Goal: Transaction & Acquisition: Book appointment/travel/reservation

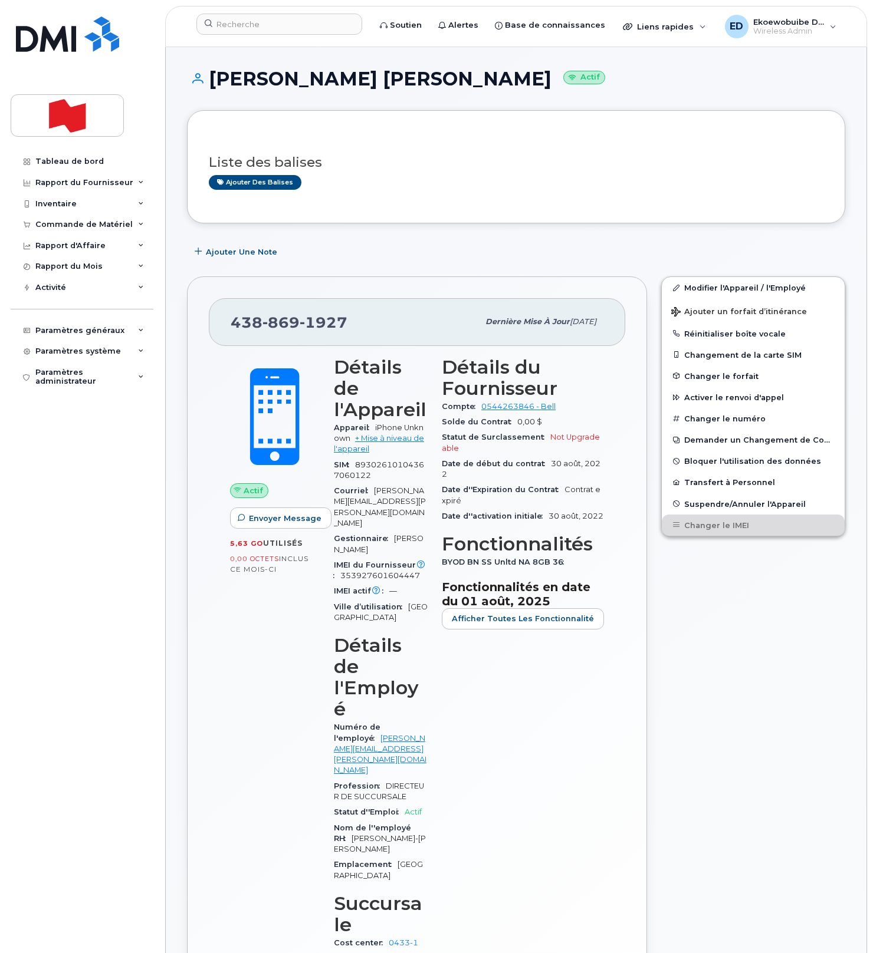
scroll to position [96, 0]
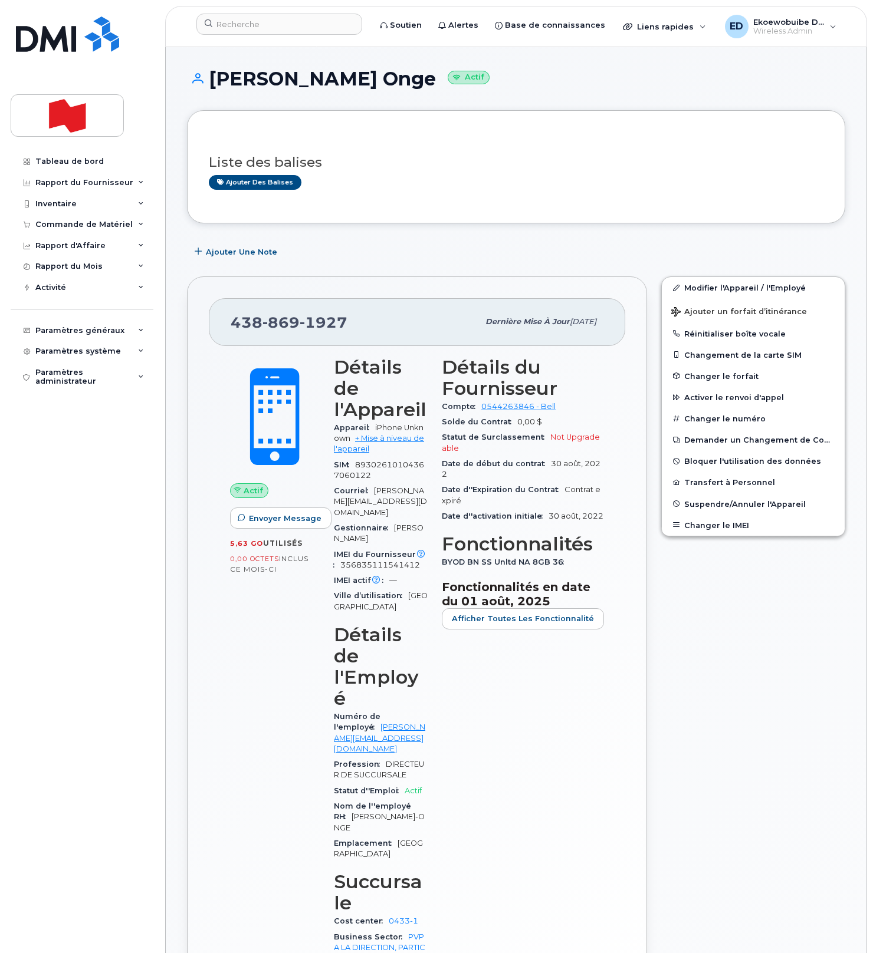
drag, startPoint x: 402, startPoint y: 159, endPoint x: 409, endPoint y: 159, distance: 7.7
click at [403, 158] on h3 "Liste des balises" at bounding box center [516, 162] width 614 height 15
click at [696, 312] on span "Ajouter un forfait d’itinérance" at bounding box center [739, 312] width 136 height 11
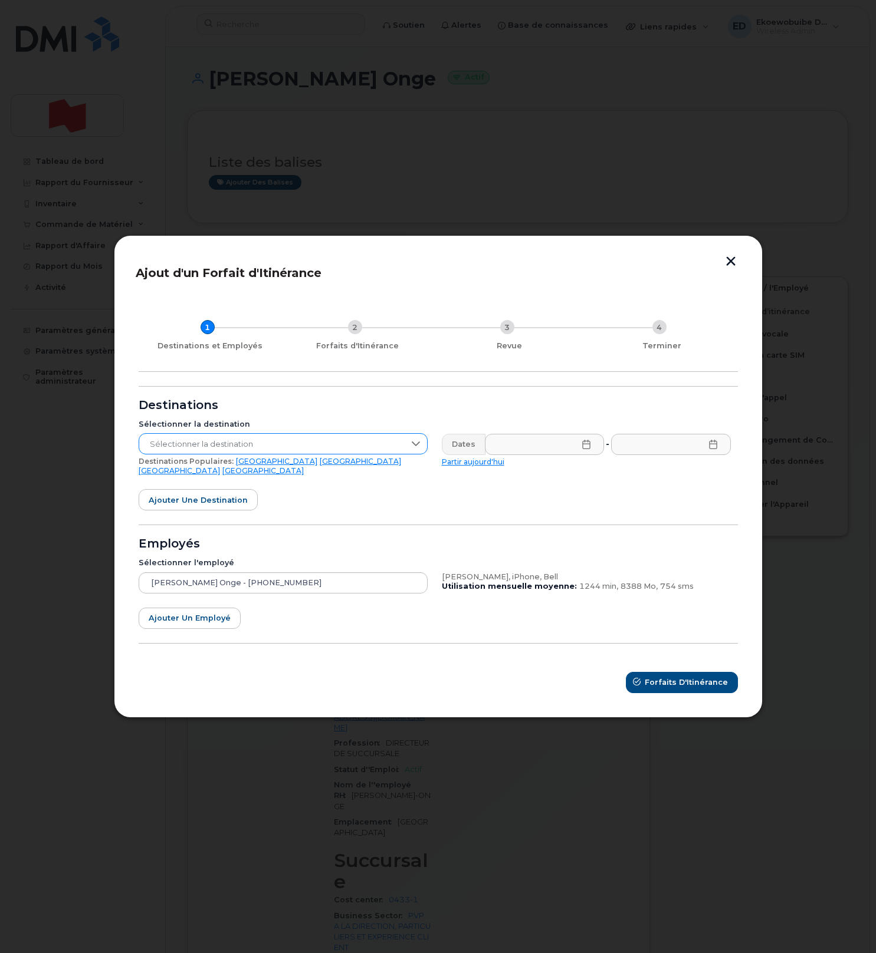
click at [265, 452] on span "Sélectionner la destination" at bounding box center [271, 444] width 265 height 21
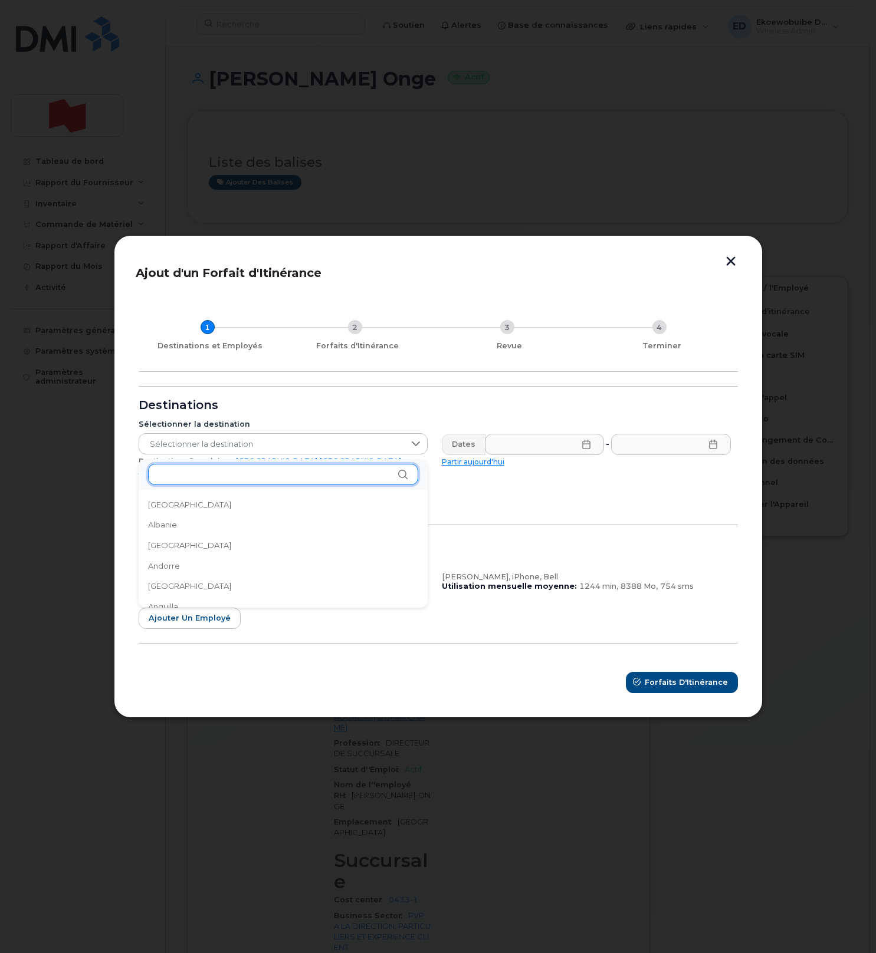
click at [198, 473] on input "text" at bounding box center [283, 474] width 270 height 21
type input "pays"
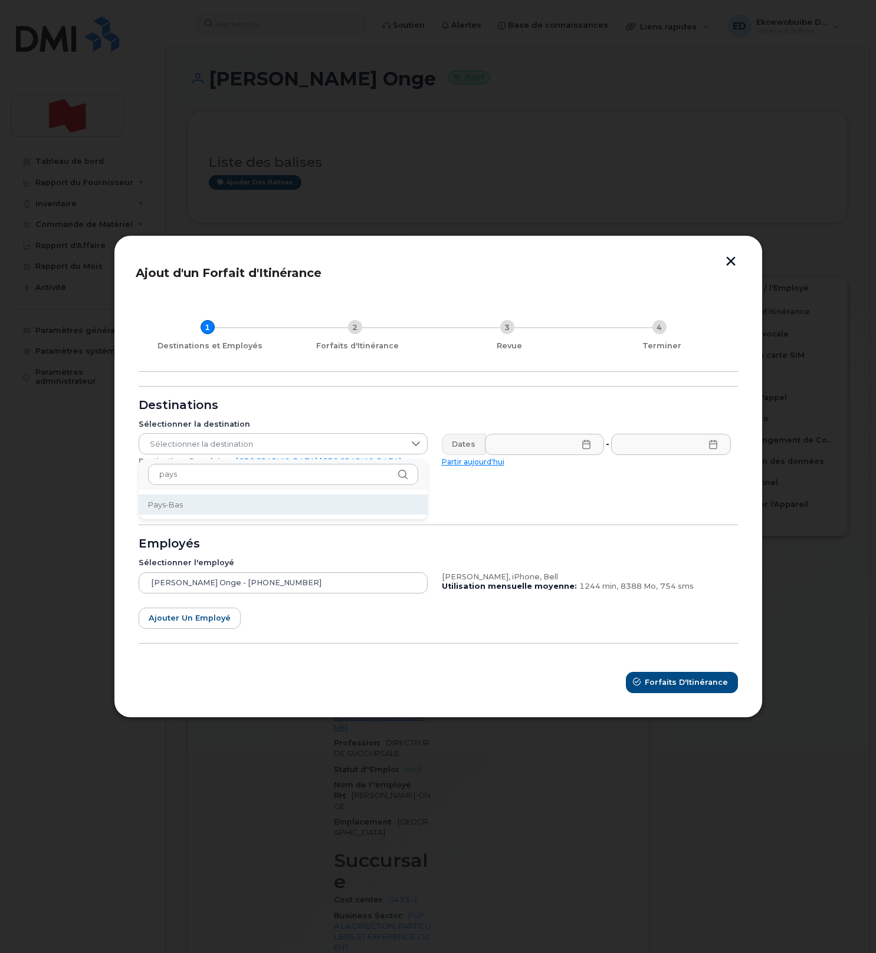
click at [176, 510] on li "Pays-Bas" at bounding box center [283, 505] width 289 height 21
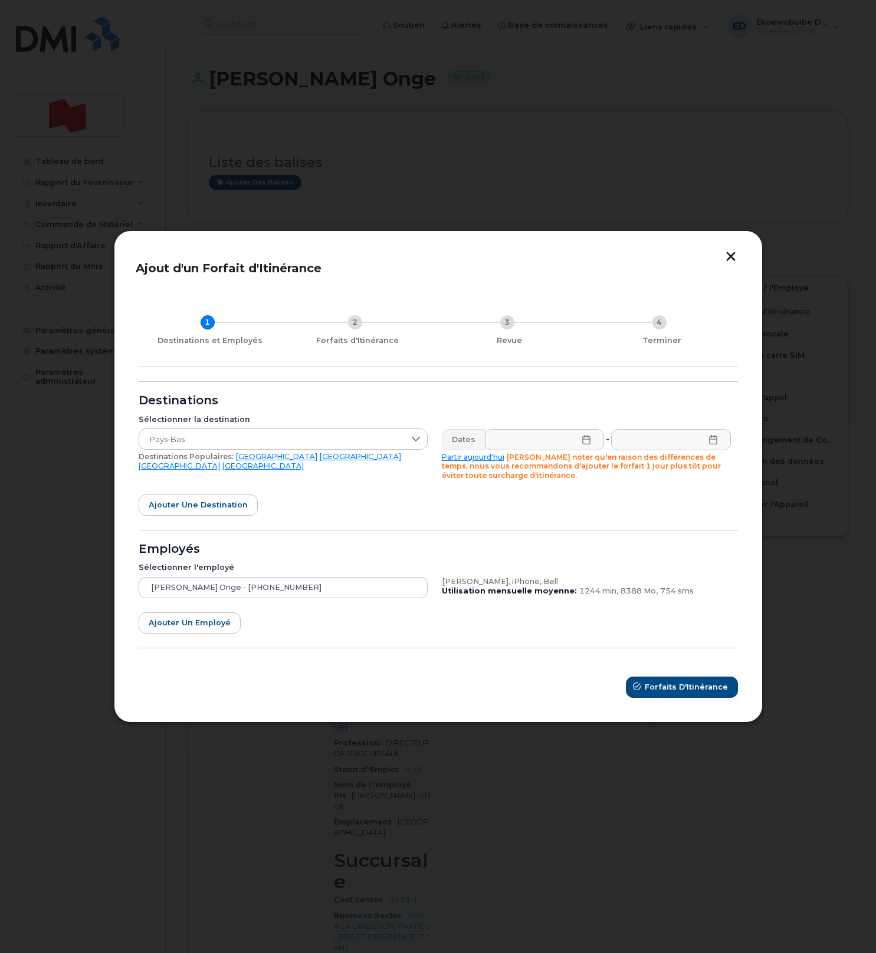
click at [588, 441] on icon at bounding box center [585, 439] width 9 height 9
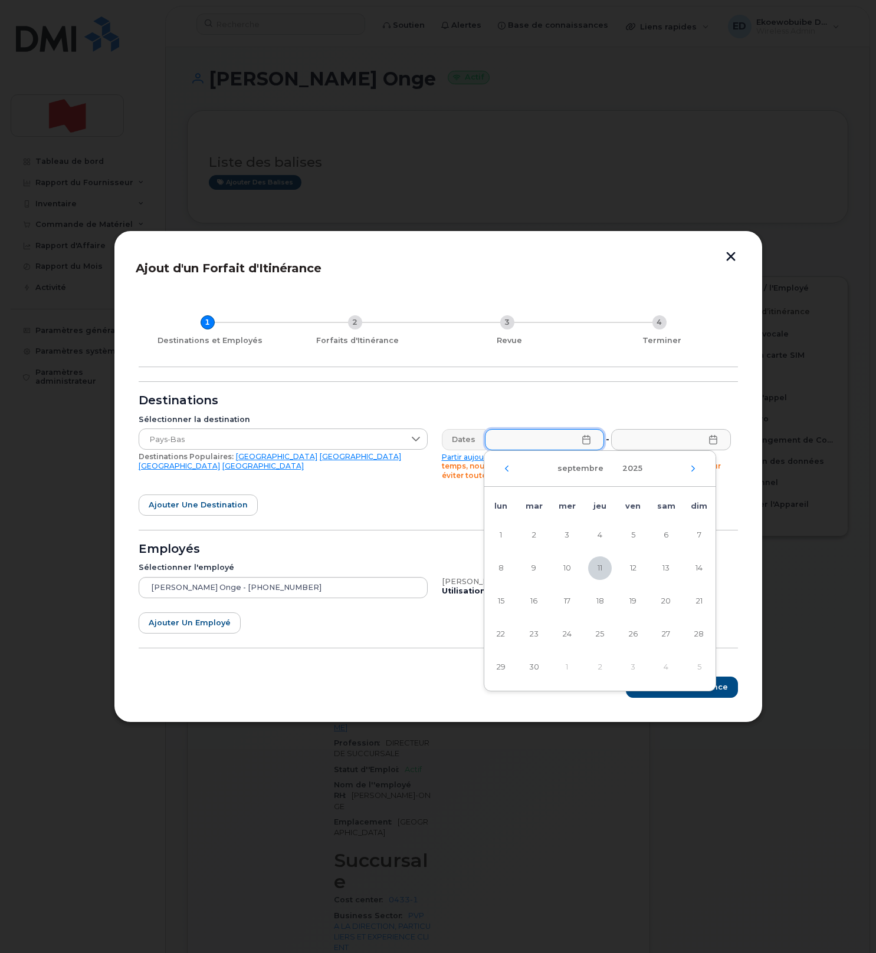
drag, startPoint x: 595, startPoint y: 566, endPoint x: 615, endPoint y: 549, distance: 25.5
click at [596, 566] on span "11" at bounding box center [600, 569] width 24 height 24
type input "11/09/2025"
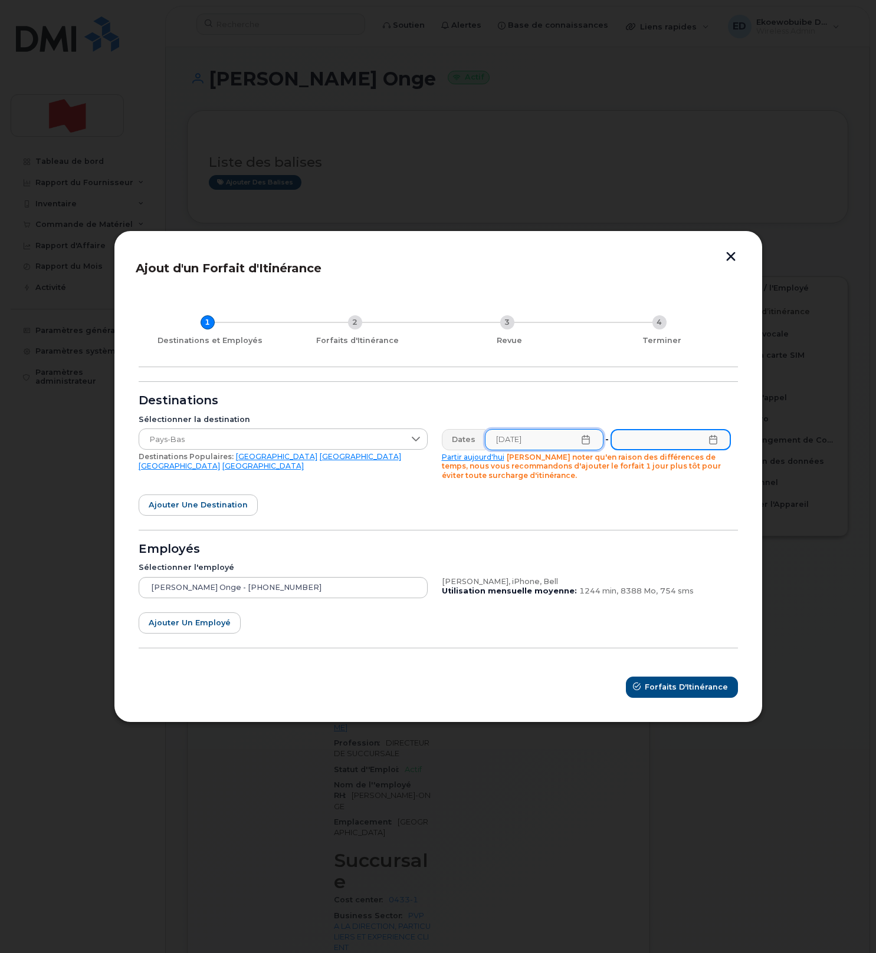
click at [718, 441] on input "text" at bounding box center [670, 439] width 120 height 21
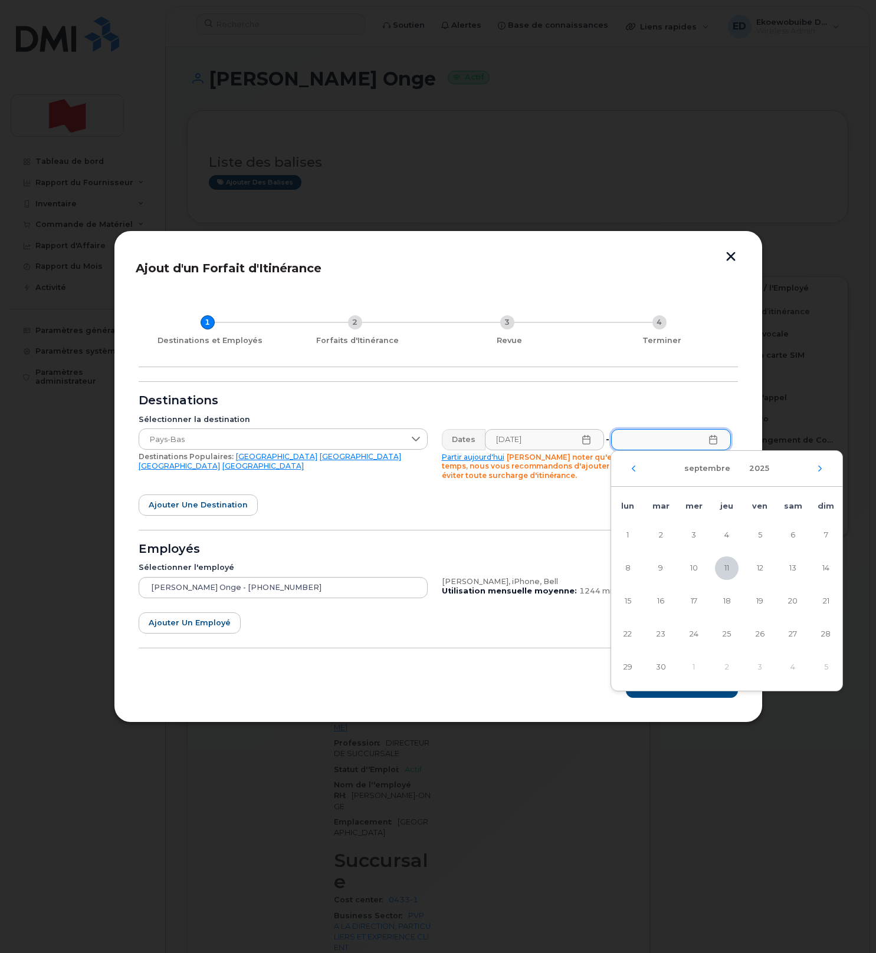
click at [726, 259] on button "button" at bounding box center [731, 258] width 18 height 12
